Goal: Task Accomplishment & Management: Manage account settings

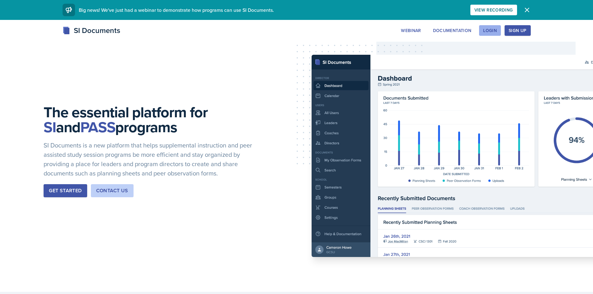
click at [498, 29] on button "Login" at bounding box center [490, 30] width 22 height 11
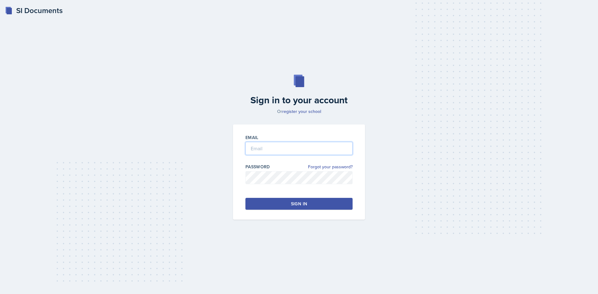
click at [274, 154] on input "email" at bounding box center [298, 148] width 107 height 13
type input "[EMAIL_ADDRESS][DOMAIN_NAME]"
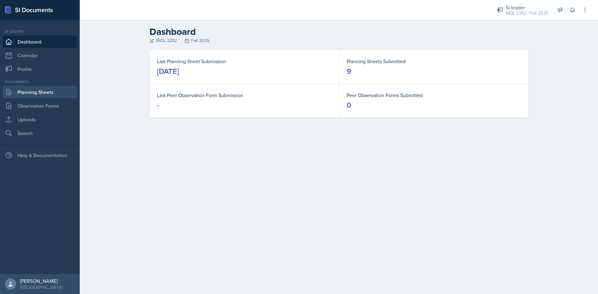
click at [37, 91] on link "Planning Sheets" at bounding box center [39, 92] width 75 height 12
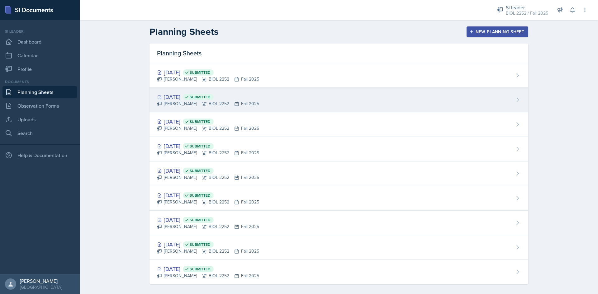
click at [180, 95] on div "[DATE] Submitted" at bounding box center [208, 97] width 102 height 8
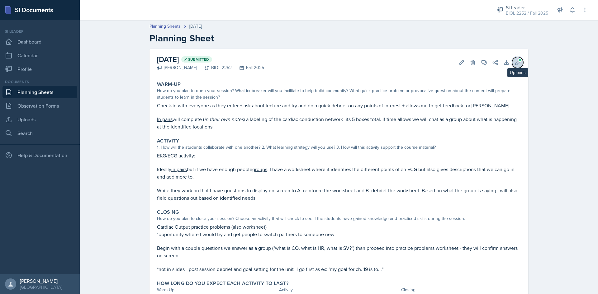
click at [512, 61] on button "Uploads" at bounding box center [517, 62] width 11 height 11
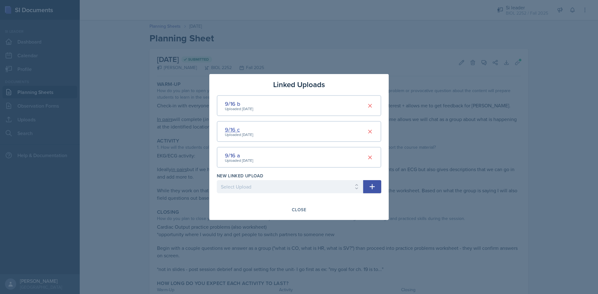
click at [235, 129] on div "9/16 c" at bounding box center [239, 129] width 28 height 8
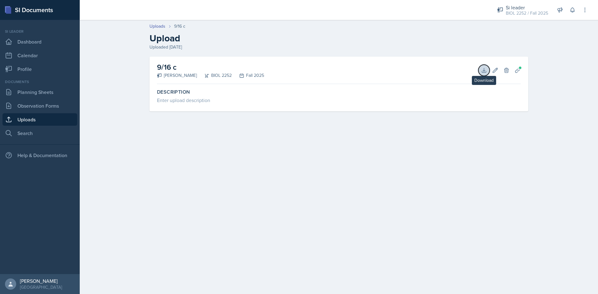
click at [481, 71] on icon at bounding box center [484, 70] width 6 height 6
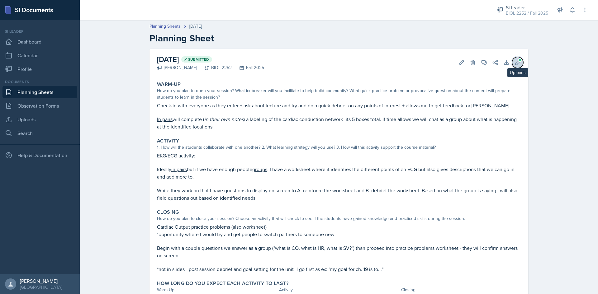
click at [516, 63] on icon at bounding box center [517, 62] width 5 height 5
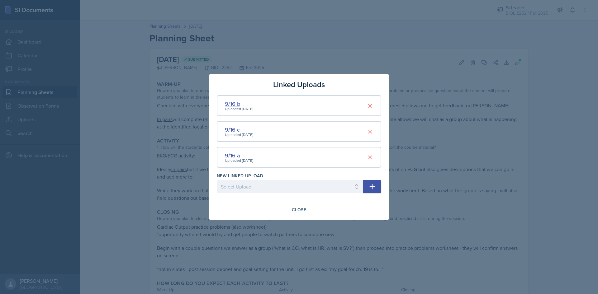
click at [232, 103] on div "9/16 b" at bounding box center [239, 104] width 28 height 8
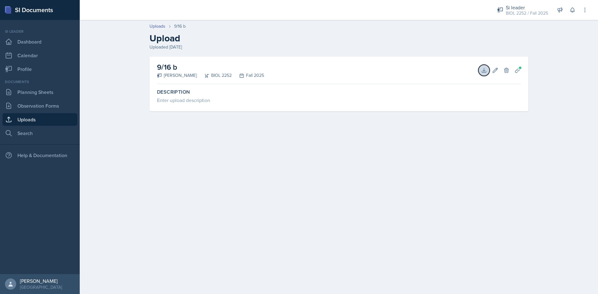
click at [478, 71] on button "Download" at bounding box center [483, 70] width 11 height 11
